Goal: Task Accomplishment & Management: Complete application form

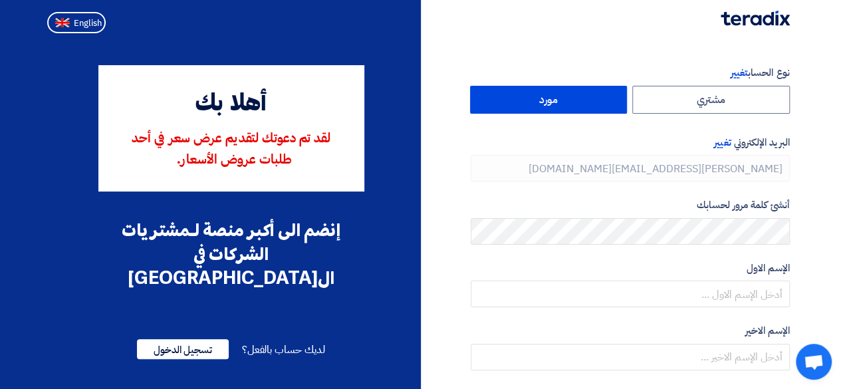
type input "[PHONE_NUMBER]"
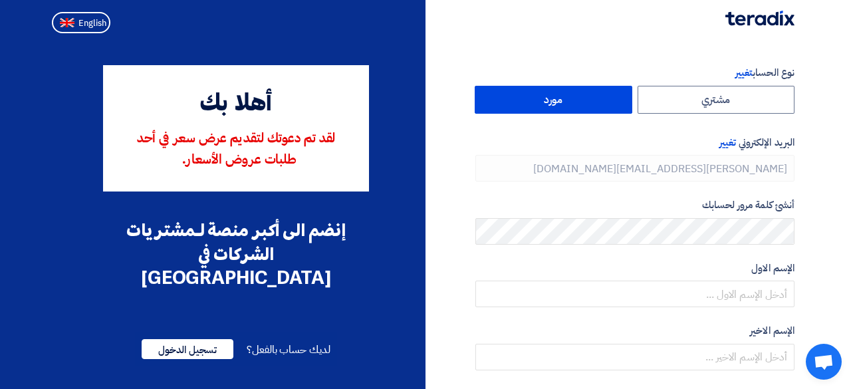
type input "[PHONE_NUMBER]"
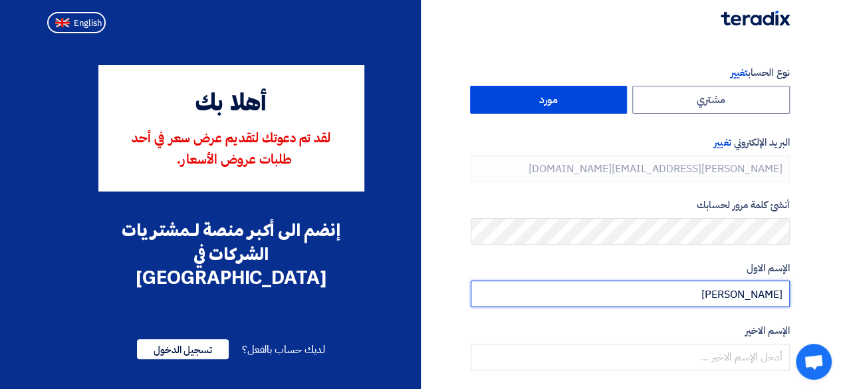
type input "Mohammad"
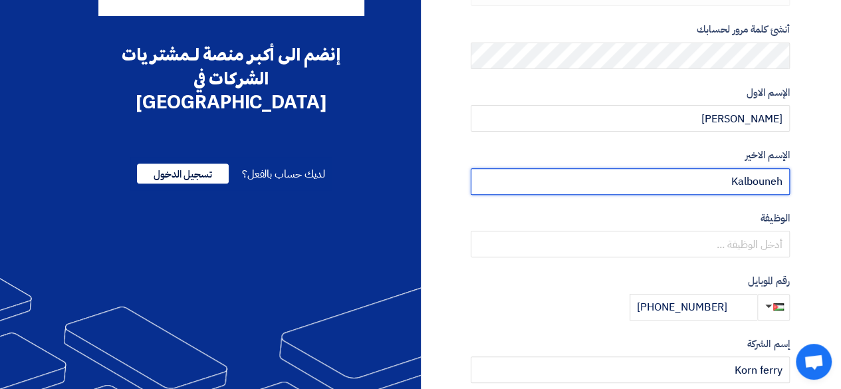
scroll to position [199, 0]
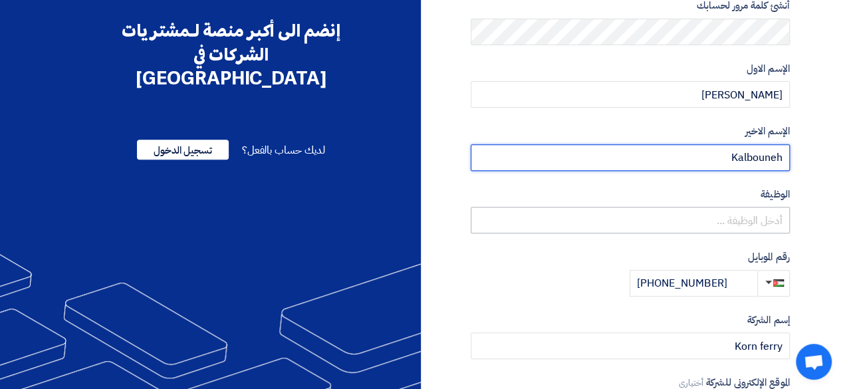
type input "Kalbouneh"
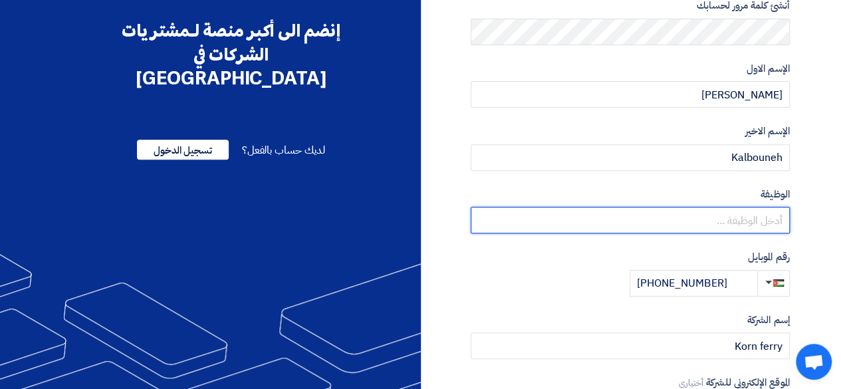
click at [782, 229] on input "text" at bounding box center [629, 220] width 319 height 27
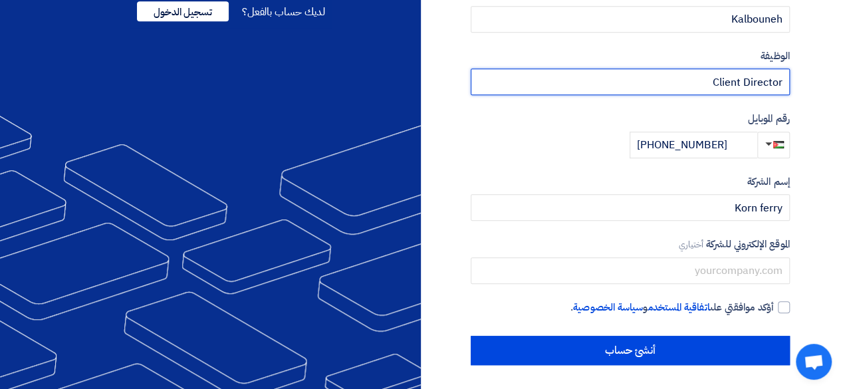
scroll to position [340, 0]
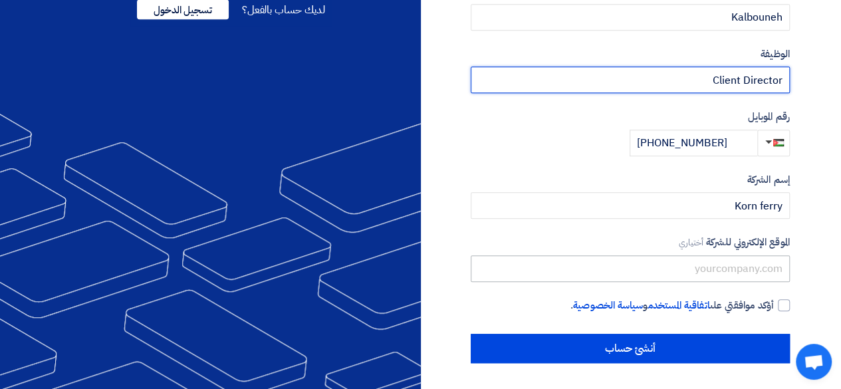
type input "Client Director"
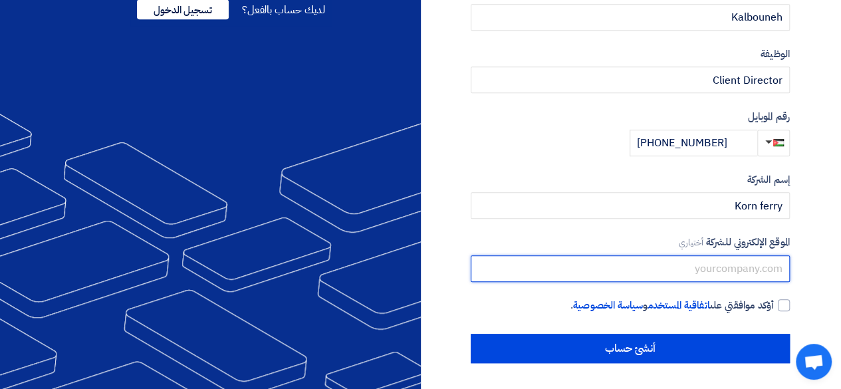
drag, startPoint x: 734, startPoint y: 270, endPoint x: 785, endPoint y: 284, distance: 53.2
click at [734, 270] on input "text" at bounding box center [629, 268] width 319 height 27
type input "www.Kornferry.com"
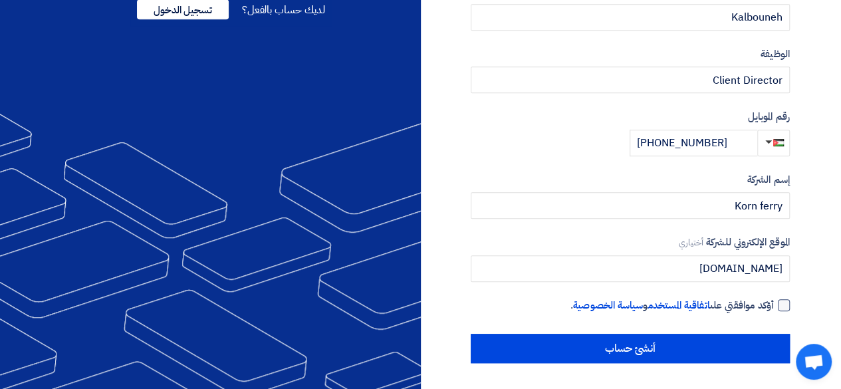
click at [785, 306] on div at bounding box center [783, 305] width 12 height 12
click at [773, 306] on input "أؤكد موافقتي على اتفاقية المستخدم و سياسة الخصوصية ." at bounding box center [614, 311] width 319 height 27
checkbox input "true"
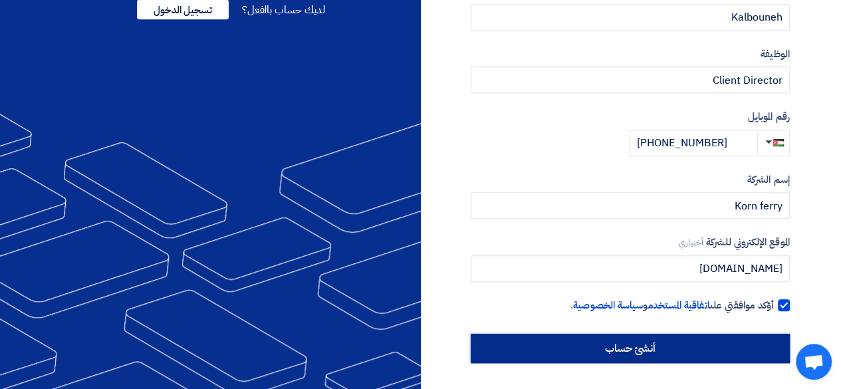
click at [691, 350] on input "أنشئ حساب" at bounding box center [629, 348] width 319 height 29
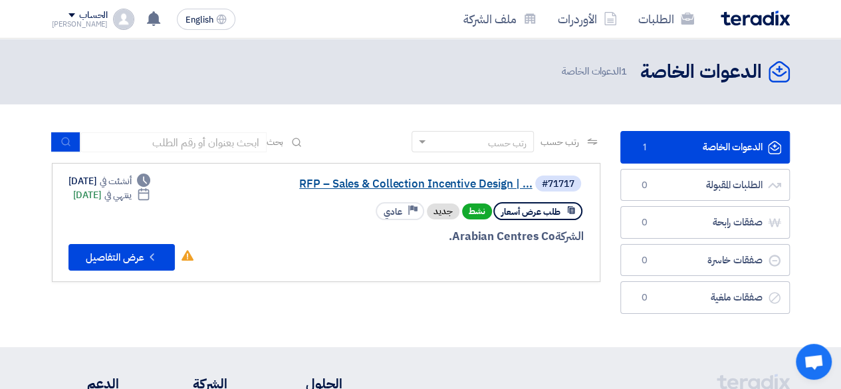
click at [396, 182] on link "RFP – Sales & Collection Incentive Design | ..." at bounding box center [399, 184] width 266 height 12
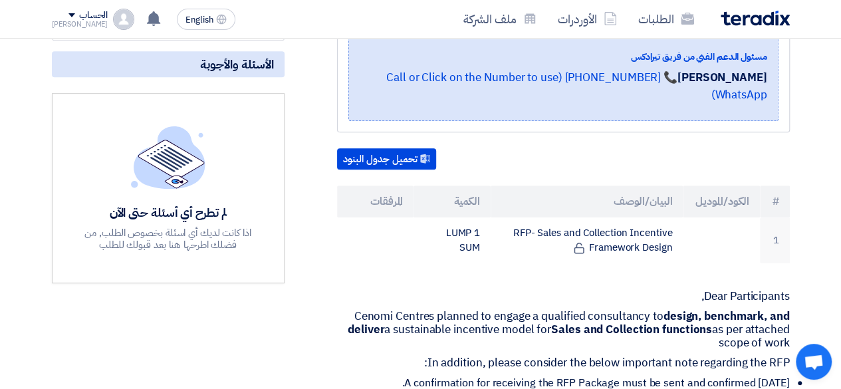
scroll to position [300, 0]
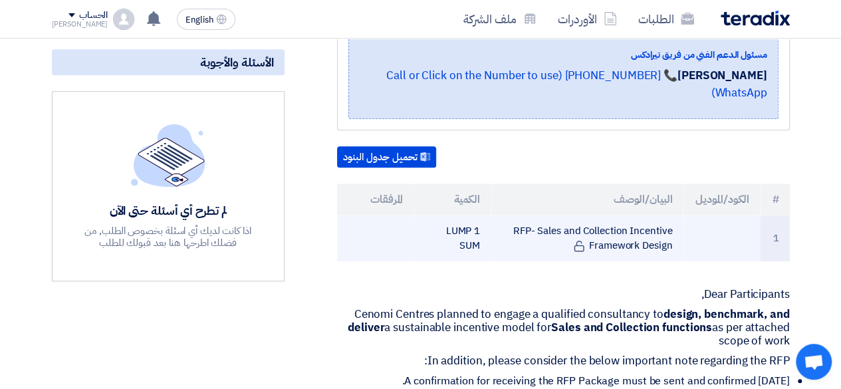
click at [637, 241] on td "RFP- Sales and Collection Incentive Framework Design" at bounding box center [586, 238] width 192 height 46
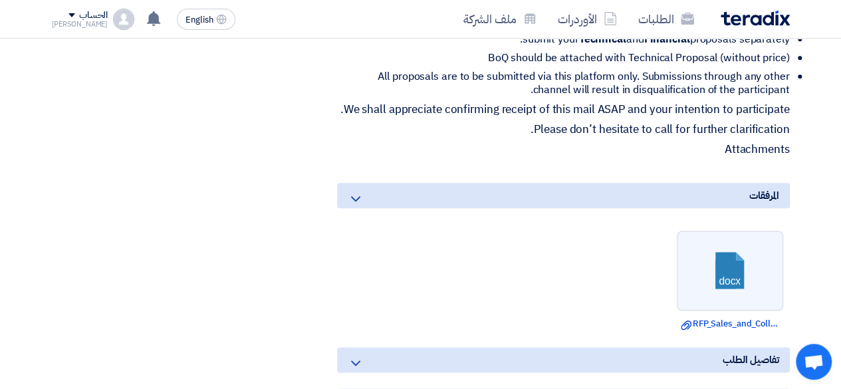
scroll to position [732, 0]
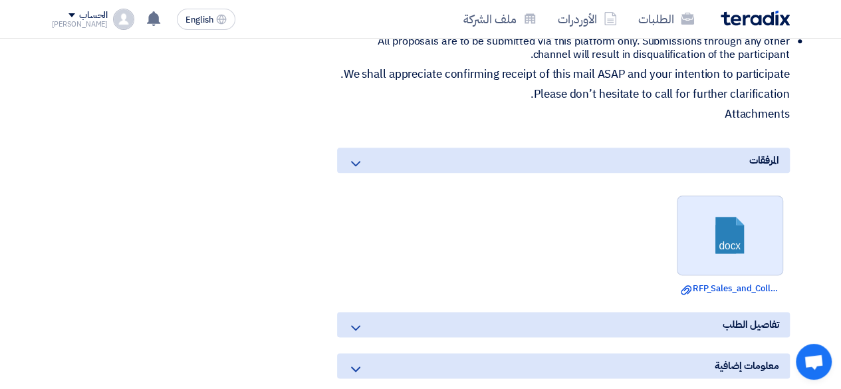
click at [741, 256] on link at bounding box center [730, 236] width 106 height 80
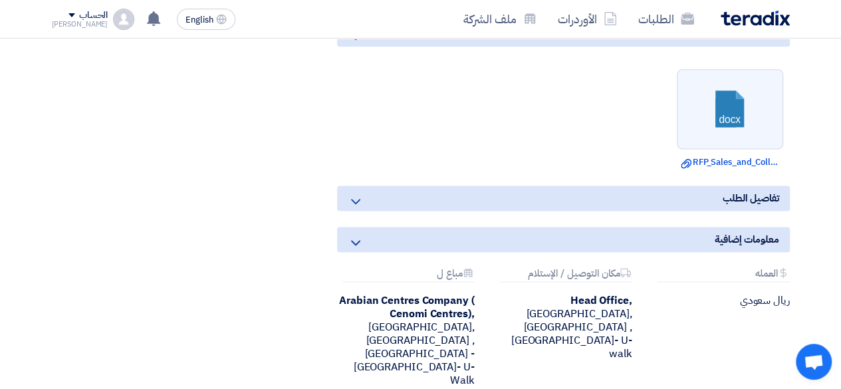
scroll to position [878, 0]
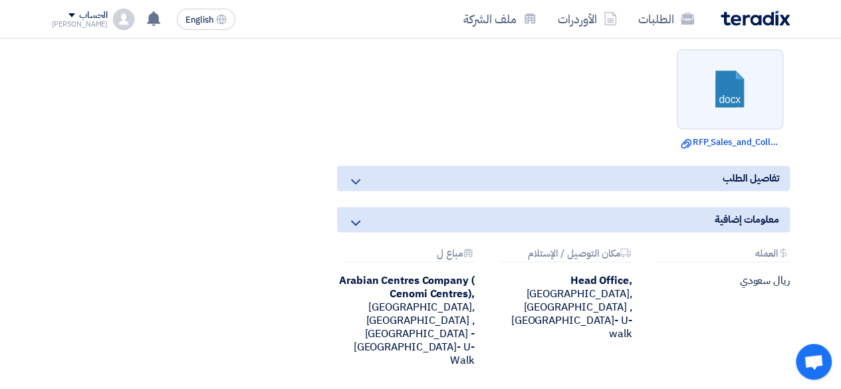
click at [650, 191] on div "تفاصيل الطلب" at bounding box center [563, 177] width 453 height 25
click at [647, 191] on div "تفاصيل الطلب" at bounding box center [563, 177] width 453 height 25
click at [356, 189] on icon at bounding box center [356, 181] width 16 height 16
click at [356, 225] on use at bounding box center [355, 222] width 9 height 5
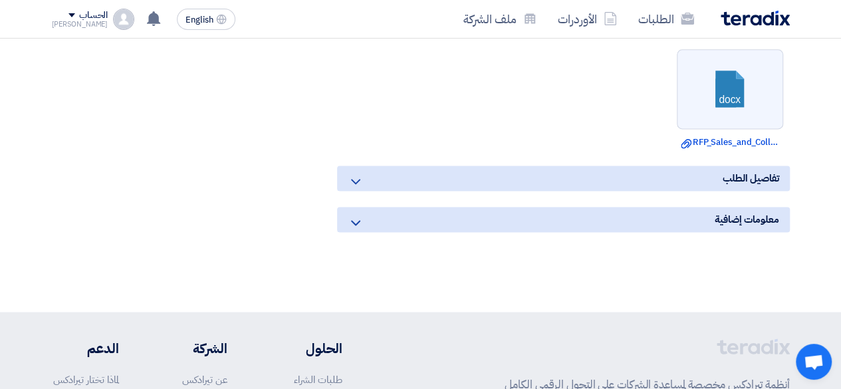
click at [356, 225] on use at bounding box center [355, 222] width 9 height 5
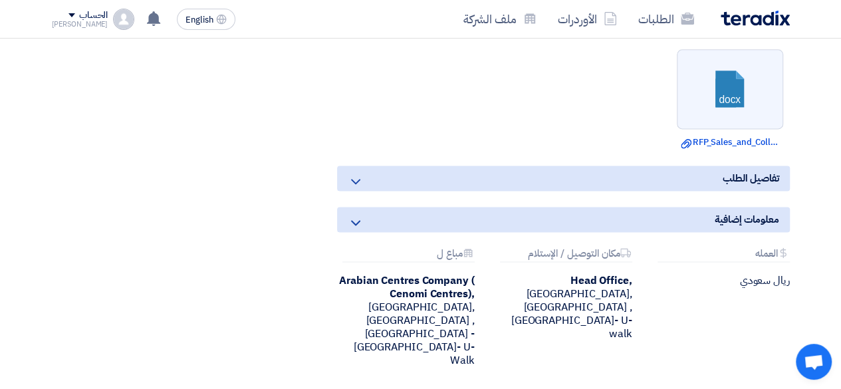
click at [348, 189] on icon at bounding box center [356, 181] width 16 height 16
click at [352, 189] on icon at bounding box center [356, 181] width 16 height 16
click at [756, 185] on span "تفاصيل الطلب" at bounding box center [750, 178] width 56 height 15
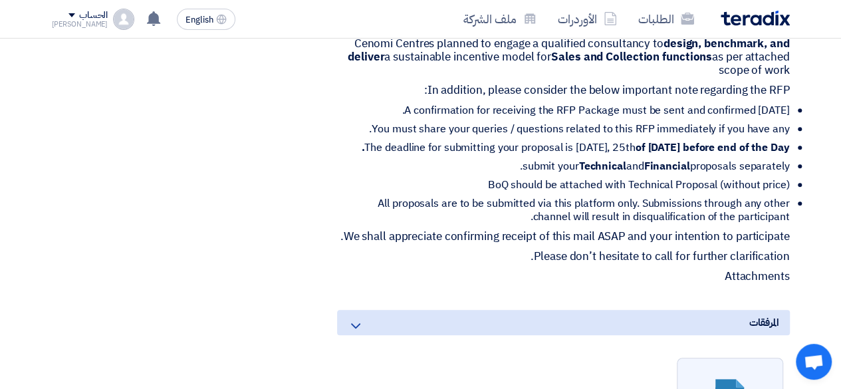
scroll to position [572, 0]
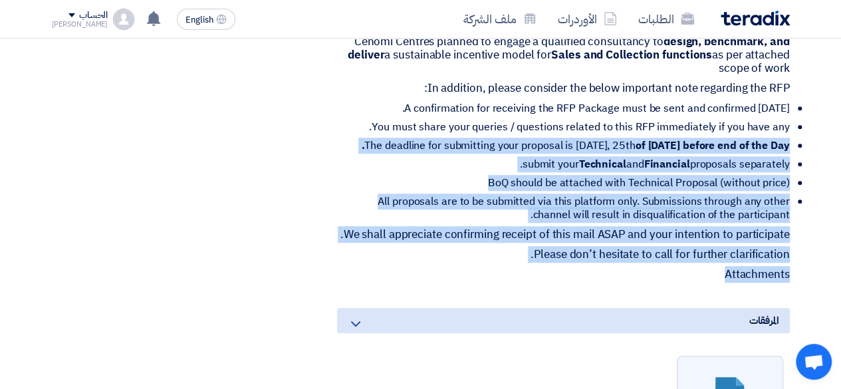
drag, startPoint x: 726, startPoint y: 294, endPoint x: 814, endPoint y: 144, distance: 174.8
click at [809, 140] on section "RFP – Sales & Collection Incentive Design | Cenomi Centers بيانات العميل Alanou…" at bounding box center [420, 195] width 841 height 1147
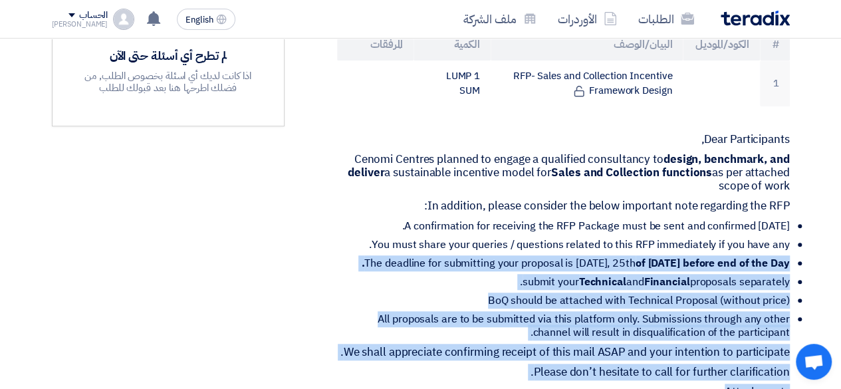
scroll to position [419, 0]
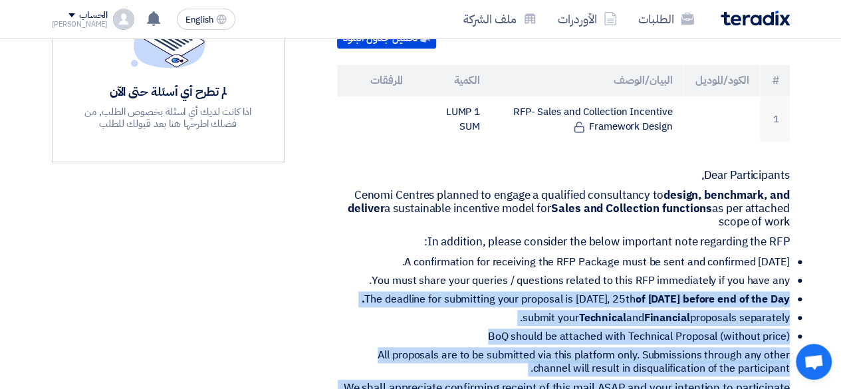
drag, startPoint x: 696, startPoint y: 173, endPoint x: 760, endPoint y: 216, distance: 76.7
click at [760, 216] on div "Dear Participants, Cenomi Centres planned to engage a qualified consultancy to …" at bounding box center [563, 302] width 453 height 266
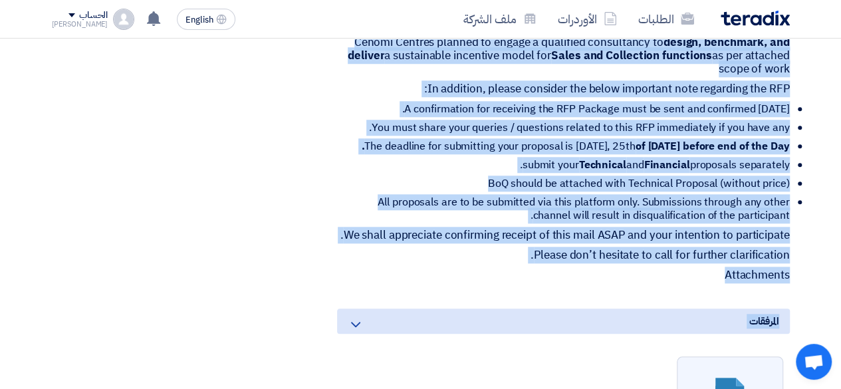
scroll to position [646, 0]
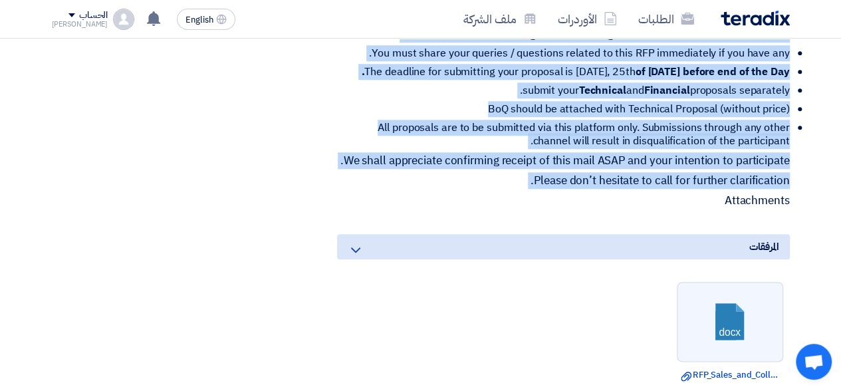
drag, startPoint x: 788, startPoint y: 175, endPoint x: 791, endPoint y: 223, distance: 47.3
click at [789, 224] on div "RFP – Sales & Collection Incentive Design | Cenomi Centers بيانات العميل Alanou…" at bounding box center [546, 103] width 505 height 1057
copy div "Dear Participants, Cenomi Centres planned to engage a qualified consultancy to …"
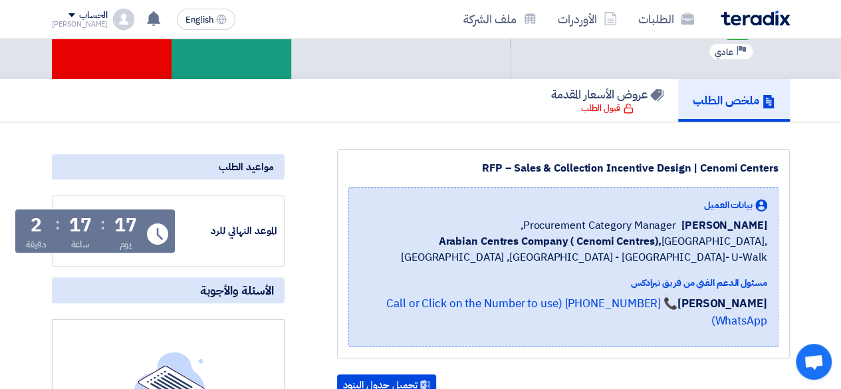
scroll to position [0, 0]
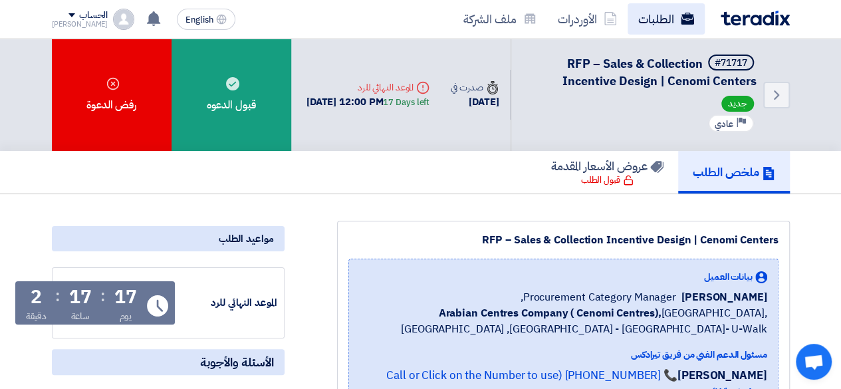
click at [190, 18] on span "English" at bounding box center [199, 19] width 28 height 9
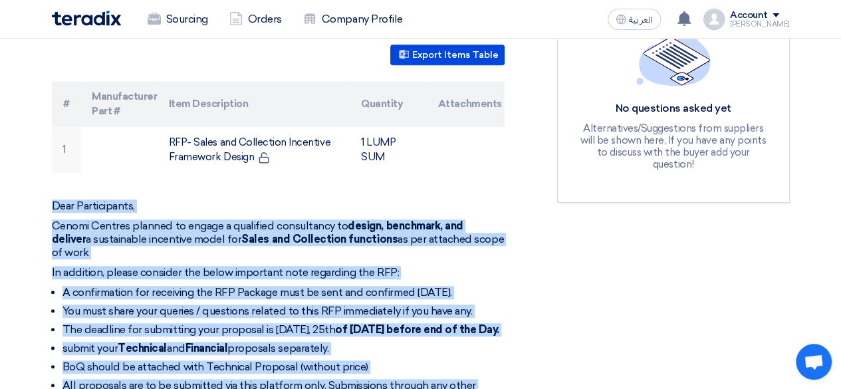
scroll to position [430, 0]
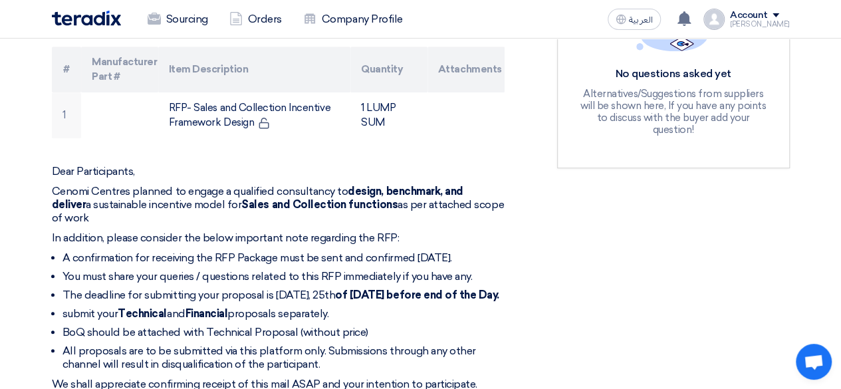
click at [726, 232] on div "RFx Timeline RFx Deadline Time Remaining 17 Day : 17 Hr : 2 Min Questions Wall …" at bounding box center [673, 321] width 253 height 1069
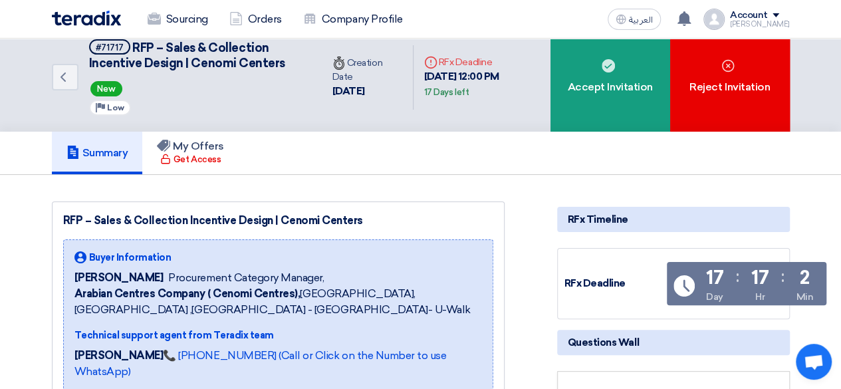
scroll to position [0, 0]
